Goal: Task Accomplishment & Management: Manage account settings

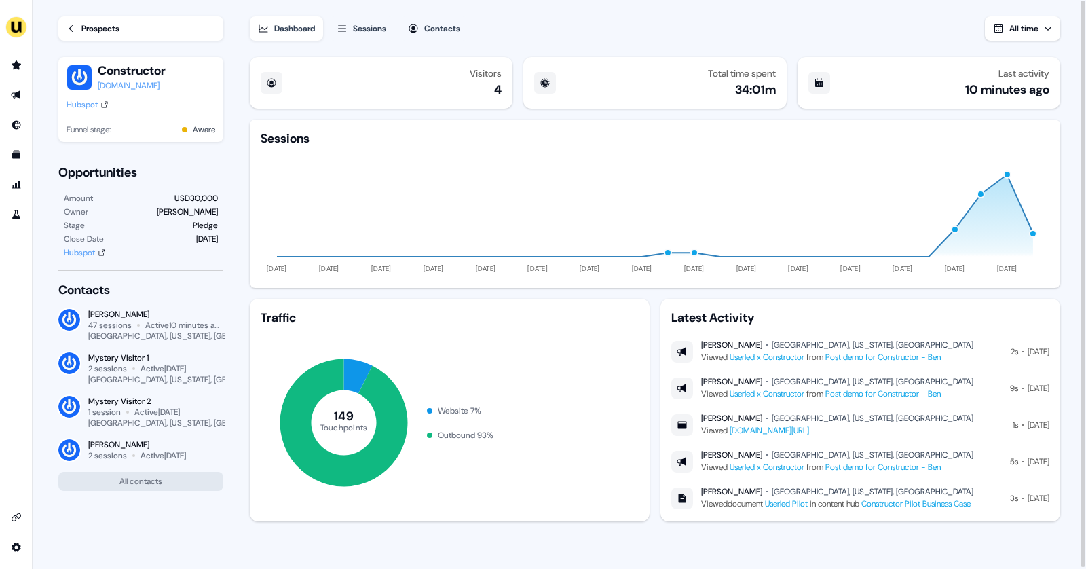
click at [105, 27] on div "Prospects" at bounding box center [100, 29] width 38 height 14
click at [86, 21] on link "Prospects" at bounding box center [140, 28] width 165 height 24
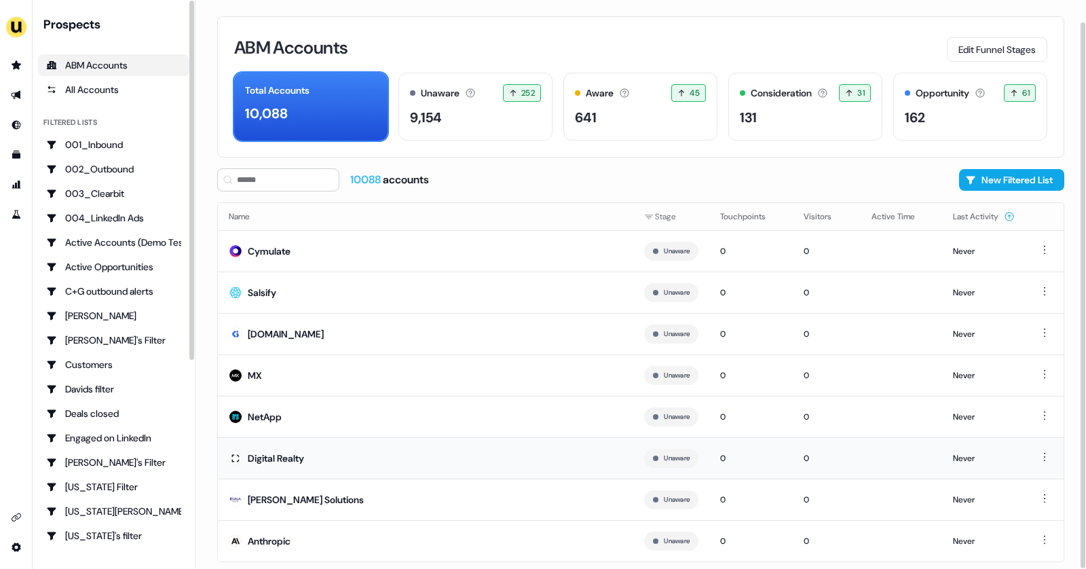
scroll to position [22, 0]
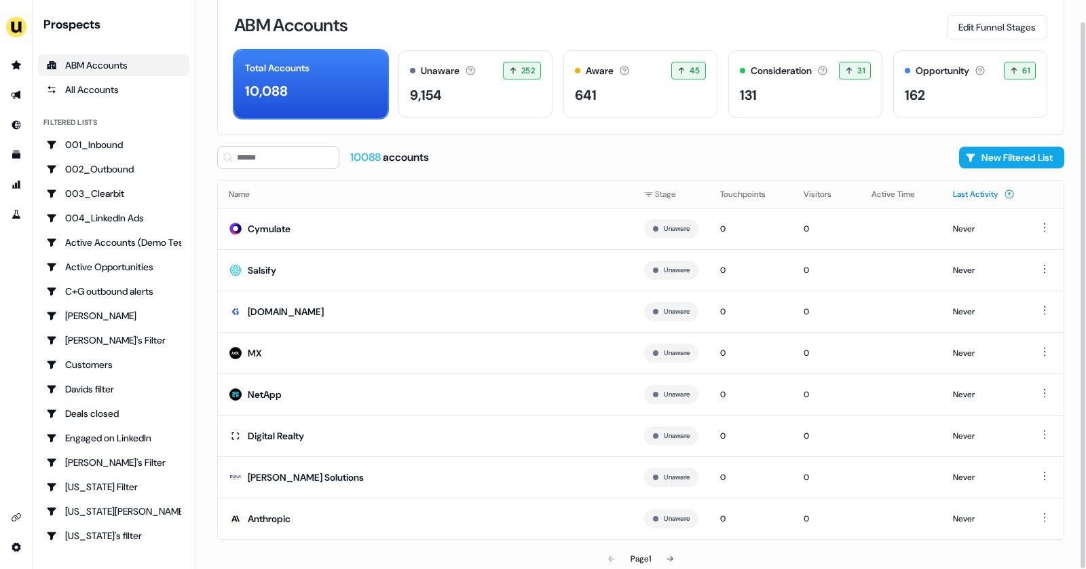
click at [1004, 191] on icon at bounding box center [1009, 194] width 11 height 11
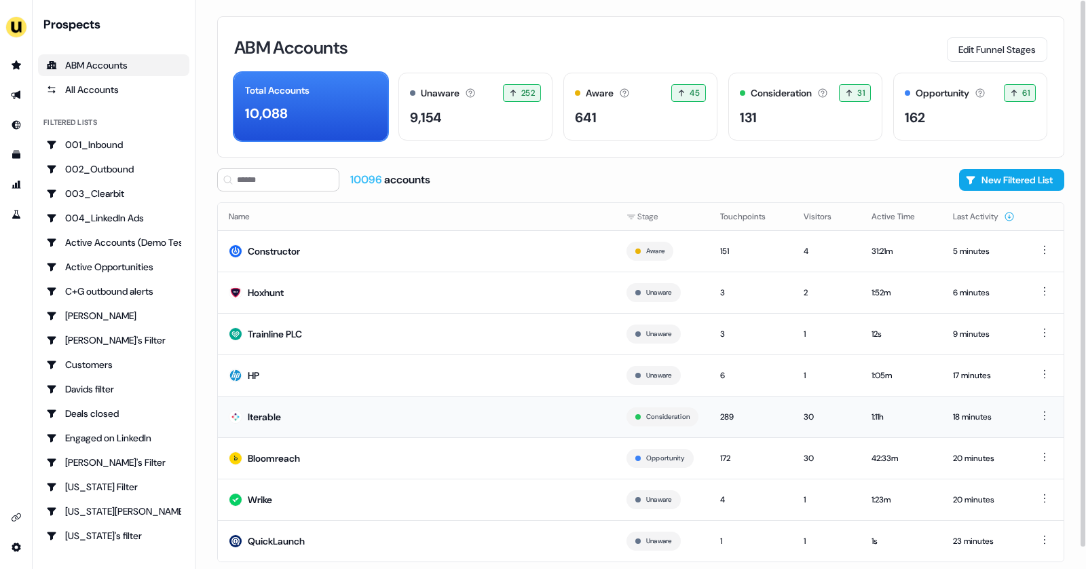
scroll to position [22, 0]
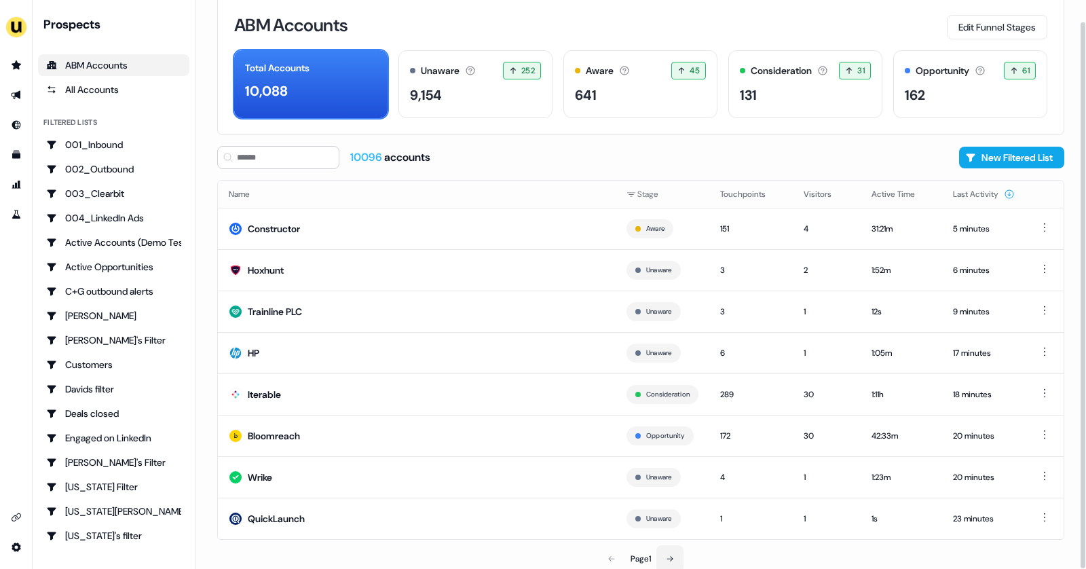
click at [671, 555] on icon at bounding box center [670, 559] width 8 height 8
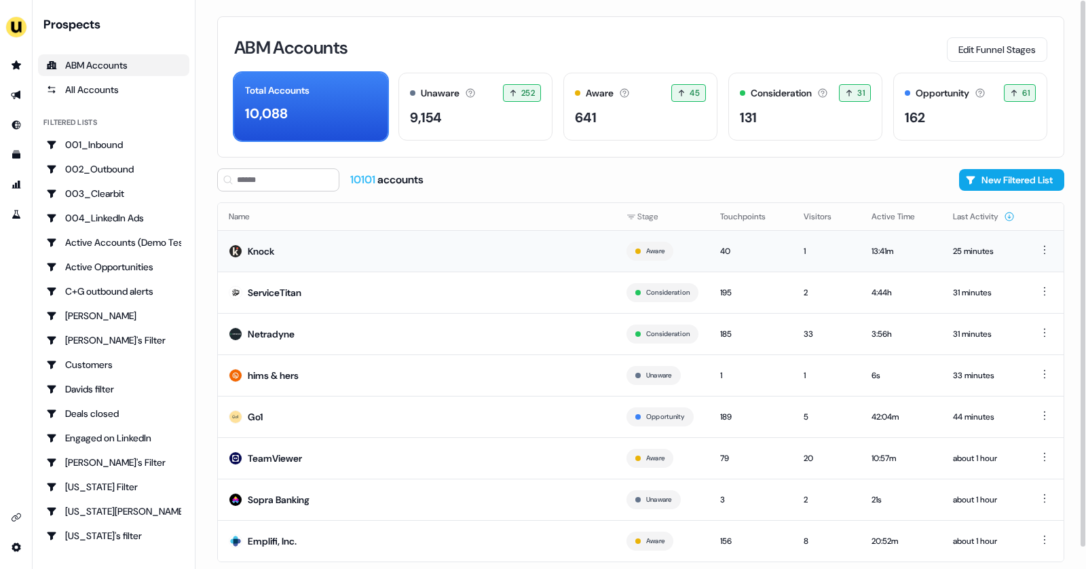
scroll to position [22, 0]
